Goal: Use online tool/utility: Use online tool/utility

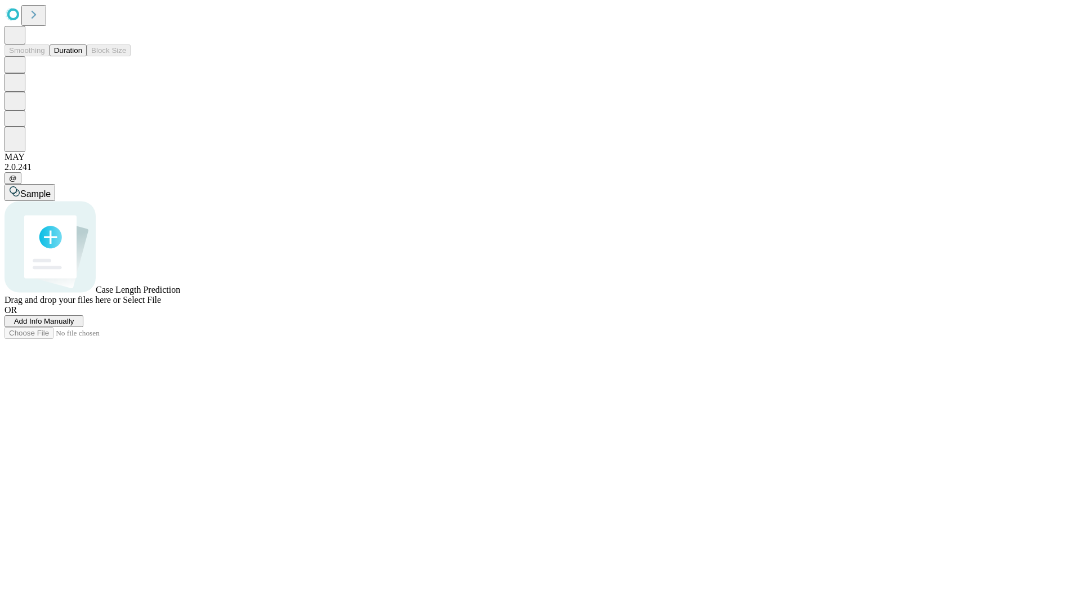
click at [161, 305] on span "Select File" at bounding box center [142, 300] width 38 height 10
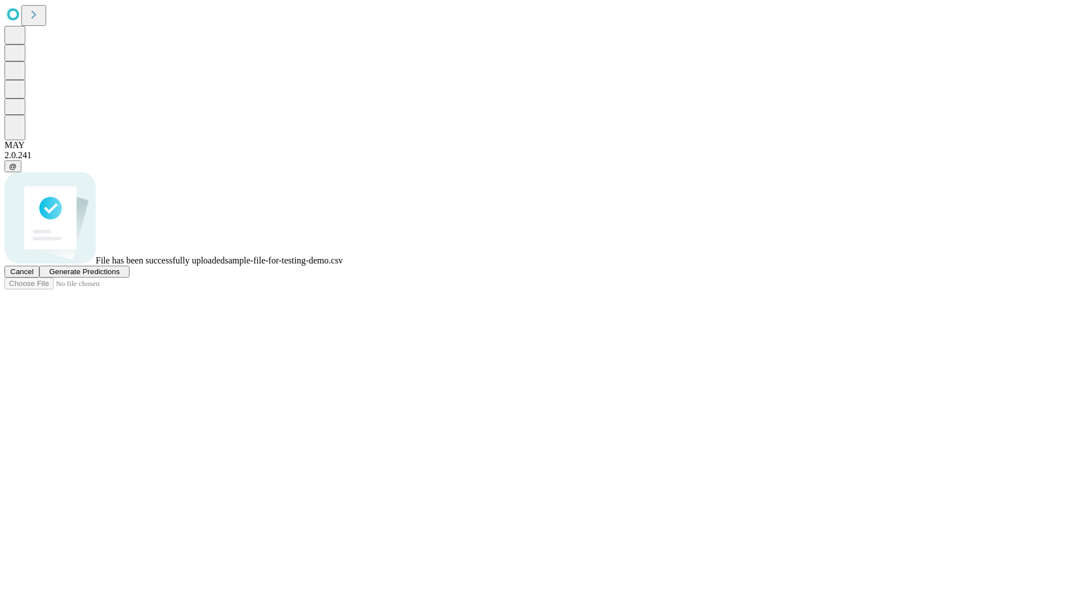
click at [119, 276] on span "Generate Predictions" at bounding box center [84, 271] width 70 height 8
